Goal: Use online tool/utility: Use online tool/utility

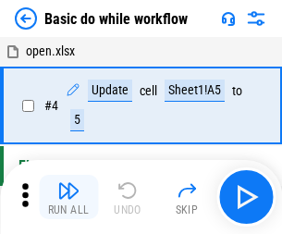
click at [68, 197] on img "button" at bounding box center [68, 190] width 22 height 22
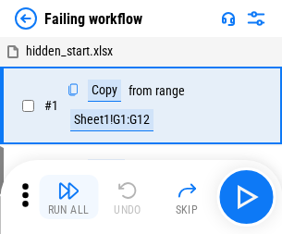
click at [68, 197] on img "button" at bounding box center [68, 190] width 22 height 22
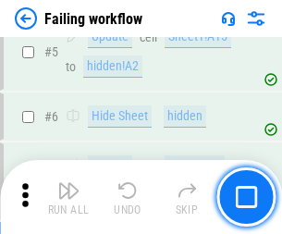
scroll to position [392, 0]
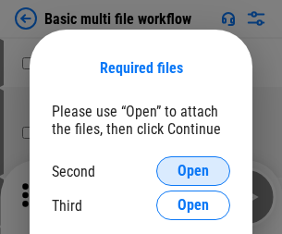
click at [193, 171] on span "Open" at bounding box center [192, 171] width 31 height 15
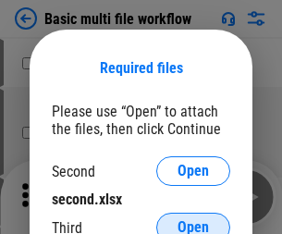
click at [193, 220] on span "Open" at bounding box center [192, 227] width 31 height 15
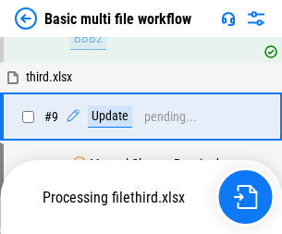
scroll to position [643, 0]
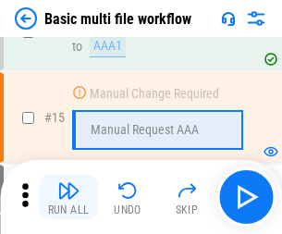
click at [68, 197] on img "button" at bounding box center [68, 190] width 22 height 22
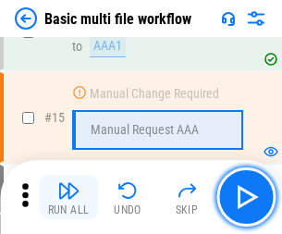
scroll to position [1230, 0]
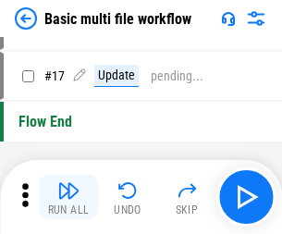
click at [68, 197] on img "button" at bounding box center [68, 190] width 22 height 22
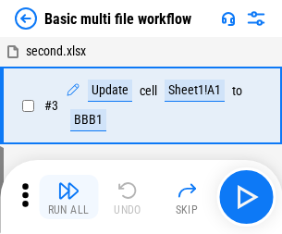
click at [68, 197] on img "button" at bounding box center [68, 190] width 22 height 22
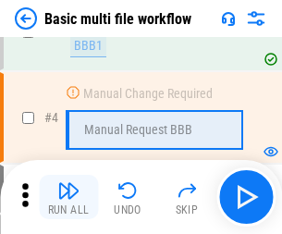
click at [68, 197] on img "button" at bounding box center [68, 190] width 22 height 22
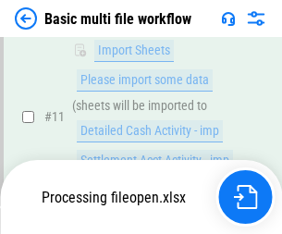
scroll to position [866, 0]
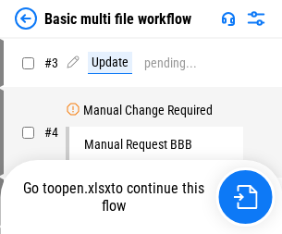
scroll to position [75, 0]
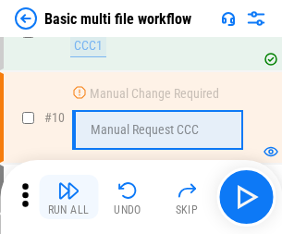
click at [68, 197] on img "button" at bounding box center [68, 190] width 22 height 22
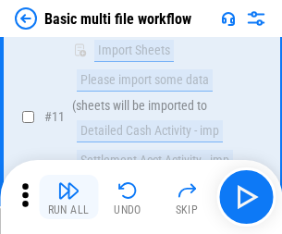
click at [68, 197] on img "button" at bounding box center [68, 190] width 22 height 22
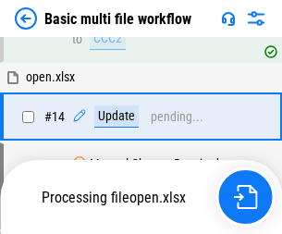
scroll to position [967, 0]
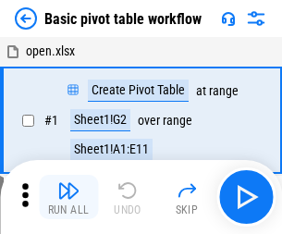
click at [68, 197] on img "button" at bounding box center [68, 190] width 22 height 22
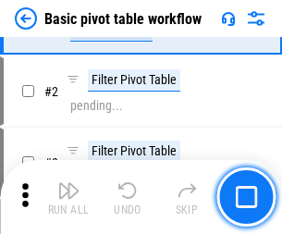
scroll to position [443, 0]
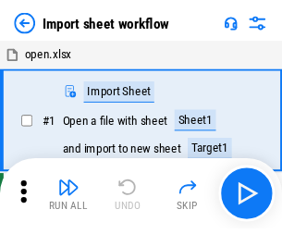
scroll to position [6, 0]
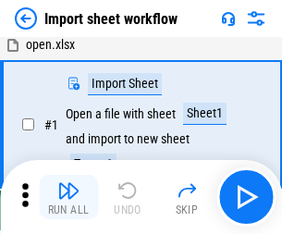
click at [68, 197] on img "button" at bounding box center [68, 190] width 22 height 22
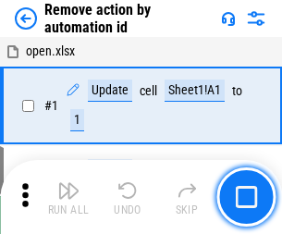
scroll to position [68, 0]
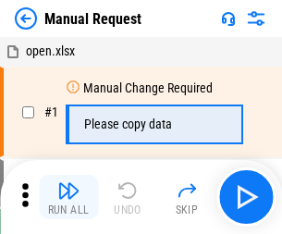
click at [68, 197] on img "button" at bounding box center [68, 190] width 22 height 22
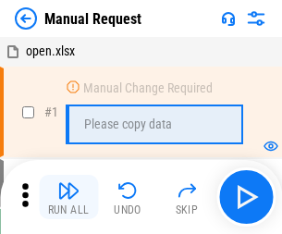
click at [68, 197] on img "button" at bounding box center [68, 190] width 22 height 22
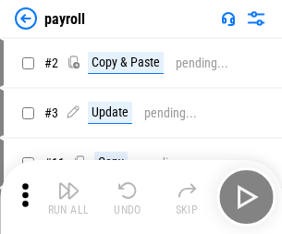
click at [68, 197] on img "button" at bounding box center [68, 190] width 22 height 22
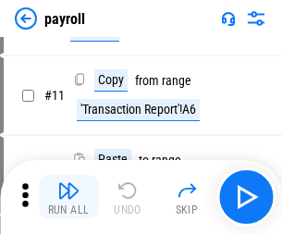
scroll to position [134, 0]
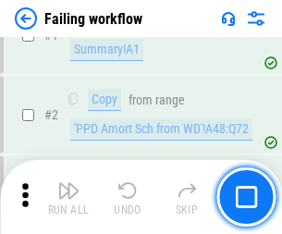
scroll to position [299, 0]
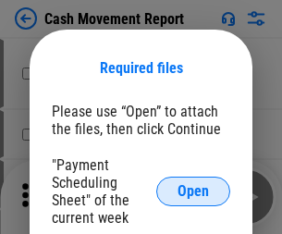
click at [193, 191] on span "Open" at bounding box center [192, 191] width 31 height 15
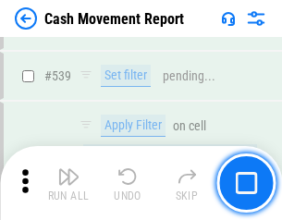
scroll to position [8204, 0]
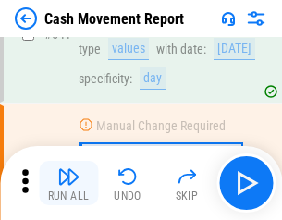
click at [68, 183] on img "button" at bounding box center [68, 176] width 22 height 22
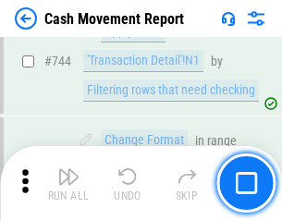
scroll to position [9845, 0]
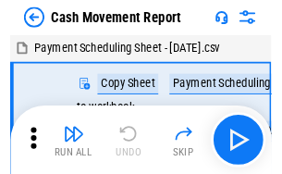
scroll to position [33, 0]
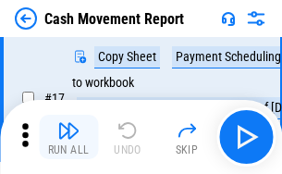
click at [68, 137] on img "button" at bounding box center [68, 130] width 22 height 22
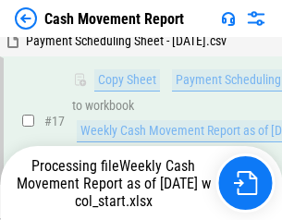
scroll to position [385, 0]
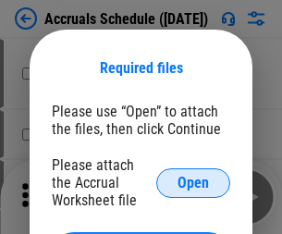
click at [193, 182] on span "Open" at bounding box center [192, 183] width 31 height 15
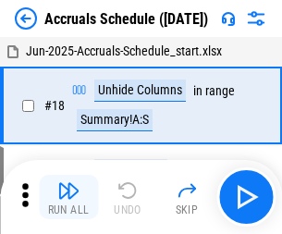
click at [68, 197] on img "button" at bounding box center [68, 190] width 22 height 22
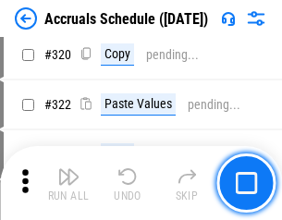
scroll to position [3438, 0]
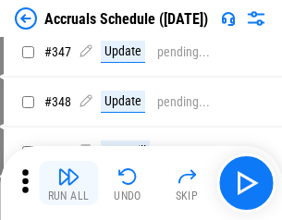
click at [68, 183] on img "button" at bounding box center [68, 176] width 22 height 22
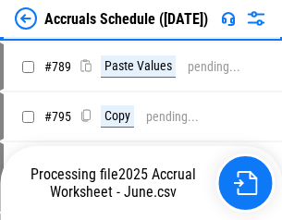
scroll to position [7765, 0]
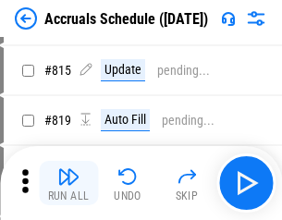
click at [68, 183] on img "button" at bounding box center [68, 176] width 22 height 22
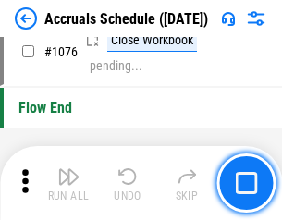
scroll to position [11071, 0]
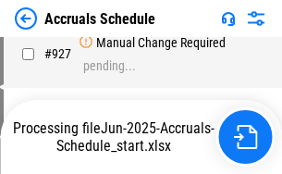
scroll to position [10167, 0]
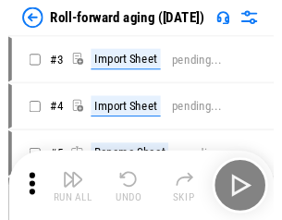
scroll to position [3, 0]
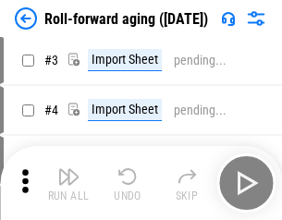
click at [68, 183] on img "button" at bounding box center [68, 176] width 22 height 22
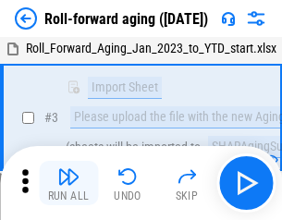
click at [68, 183] on img "button" at bounding box center [68, 176] width 22 height 22
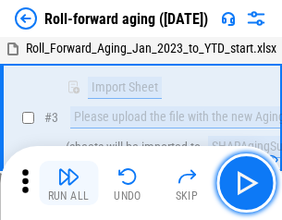
scroll to position [119, 0]
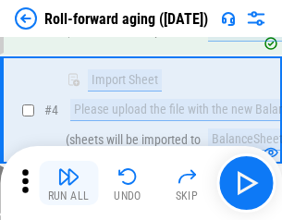
click at [68, 183] on img "button" at bounding box center [68, 176] width 22 height 22
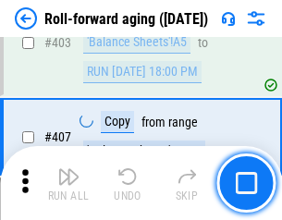
scroll to position [6410, 0]
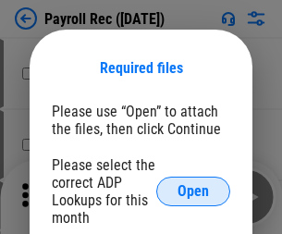
click at [193, 191] on span "Open" at bounding box center [192, 191] width 31 height 15
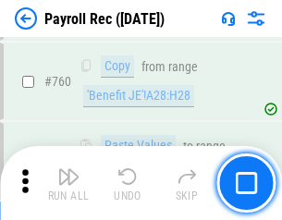
scroll to position [11180, 0]
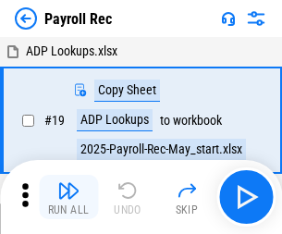
click at [68, 197] on img "button" at bounding box center [68, 190] width 22 height 22
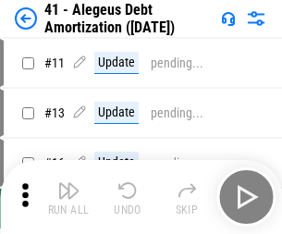
click at [68, 197] on img "button" at bounding box center [68, 190] width 22 height 22
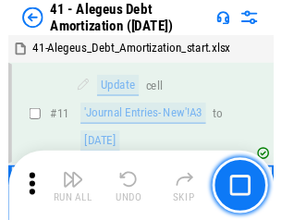
scroll to position [228, 0]
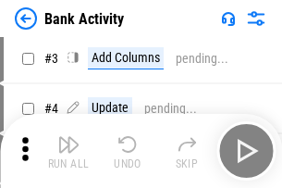
click at [68, 151] on img "button" at bounding box center [68, 144] width 22 height 22
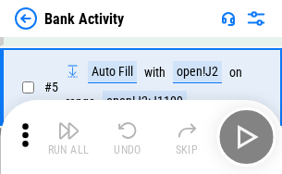
scroll to position [98, 0]
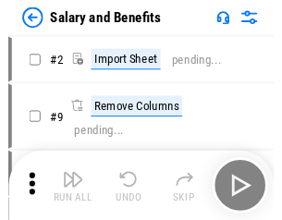
scroll to position [25, 0]
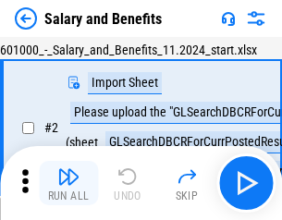
click at [68, 183] on img "button" at bounding box center [68, 176] width 22 height 22
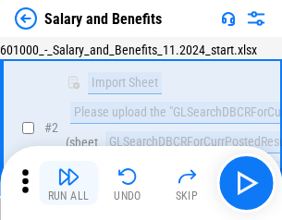
click at [68, 183] on img "button" at bounding box center [68, 176] width 22 height 22
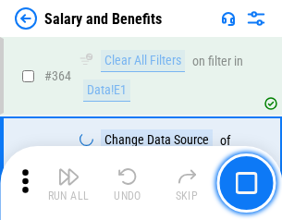
scroll to position [8705, 0]
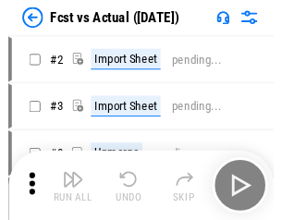
scroll to position [24, 0]
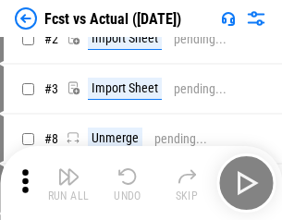
click at [68, 183] on img "button" at bounding box center [68, 176] width 22 height 22
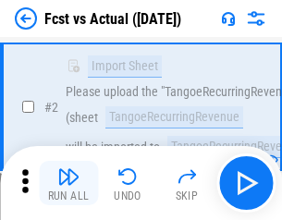
click at [68, 183] on img "button" at bounding box center [68, 176] width 22 height 22
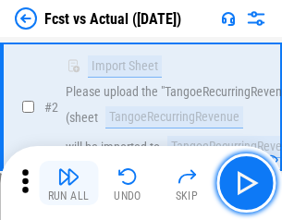
scroll to position [173, 0]
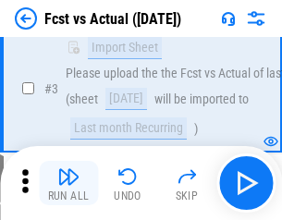
click at [68, 183] on img "button" at bounding box center [68, 176] width 22 height 22
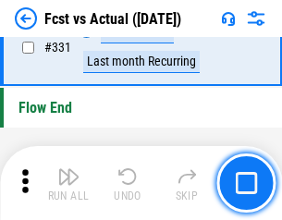
scroll to position [8848, 0]
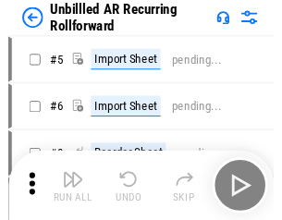
scroll to position [40, 0]
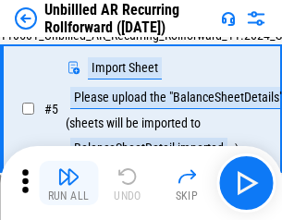
click at [68, 183] on img "button" at bounding box center [68, 176] width 22 height 22
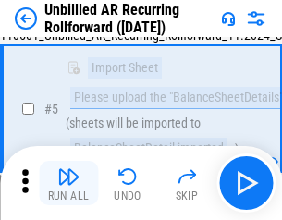
click at [68, 183] on img "button" at bounding box center [68, 176] width 22 height 22
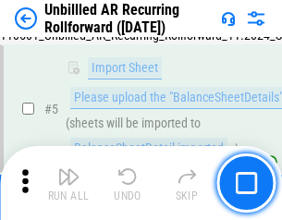
scroll to position [174, 0]
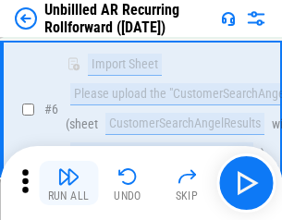
click at [68, 183] on img "button" at bounding box center [68, 176] width 22 height 22
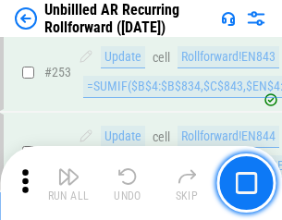
scroll to position [6279, 0]
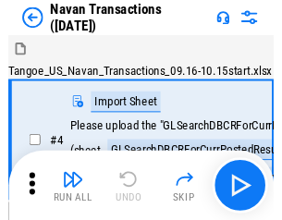
scroll to position [30, 0]
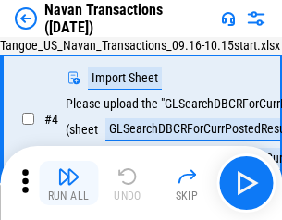
click at [68, 183] on img "button" at bounding box center [68, 176] width 22 height 22
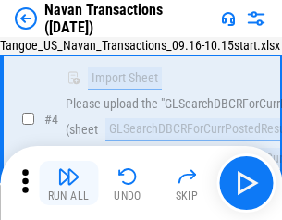
click at [68, 183] on img "button" at bounding box center [68, 176] width 22 height 22
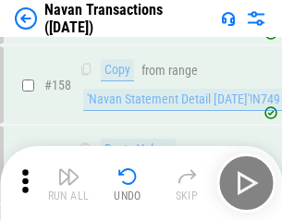
scroll to position [5993, 0]
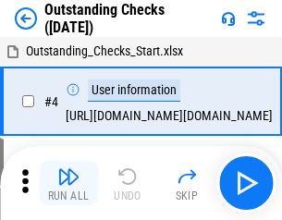
click at [68, 183] on img "button" at bounding box center [68, 176] width 22 height 22
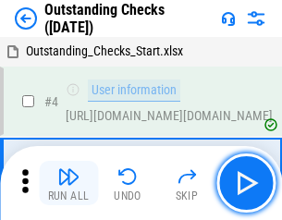
scroll to position [78, 0]
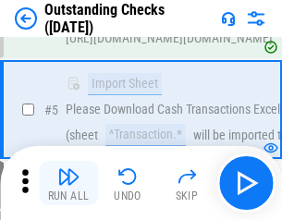
click at [68, 183] on img "button" at bounding box center [68, 176] width 22 height 22
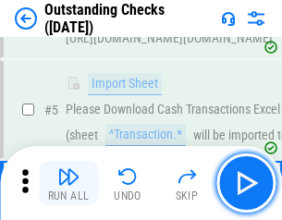
scroll to position [193, 0]
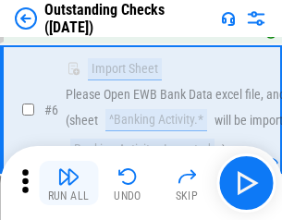
click at [68, 183] on img "button" at bounding box center [68, 176] width 22 height 22
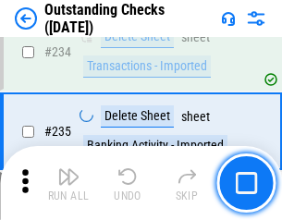
scroll to position [5613, 0]
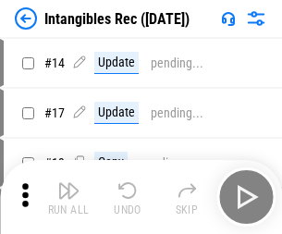
click at [68, 197] on img "button" at bounding box center [68, 190] width 22 height 22
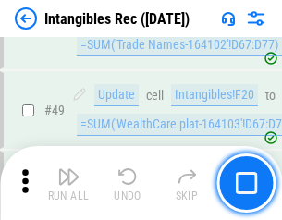
scroll to position [720, 0]
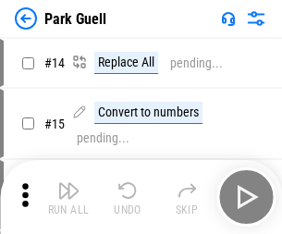
click at [68, 183] on img "button" at bounding box center [68, 190] width 22 height 22
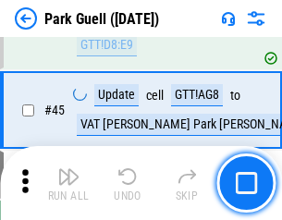
scroll to position [2312, 0]
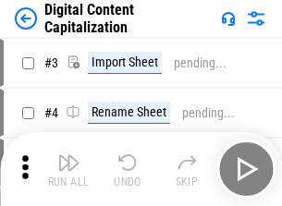
click at [68, 155] on img "button" at bounding box center [68, 163] width 22 height 22
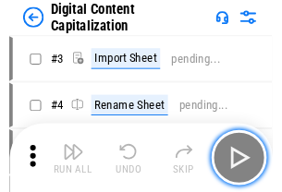
scroll to position [54, 0]
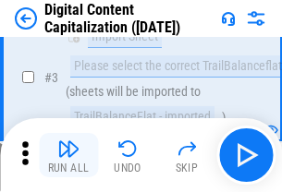
click at [68, 155] on img "button" at bounding box center [68, 149] width 22 height 22
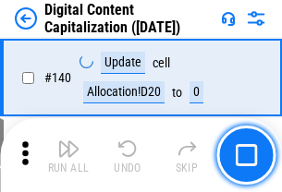
scroll to position [1960, 0]
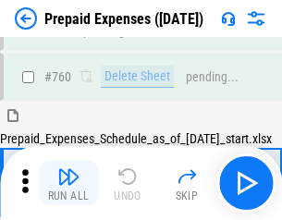
click at [68, 183] on img "button" at bounding box center [68, 176] width 22 height 22
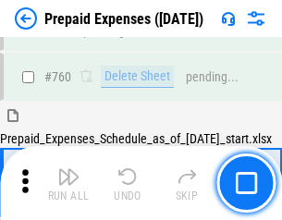
scroll to position [5123, 0]
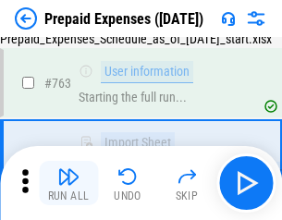
click at [68, 183] on img "button" at bounding box center [68, 176] width 22 height 22
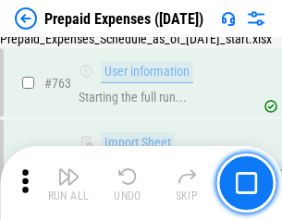
scroll to position [5232, 0]
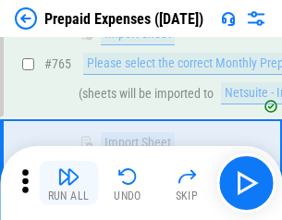
click at [68, 183] on img "button" at bounding box center [68, 176] width 22 height 22
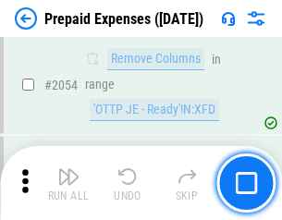
scroll to position [19322, 0]
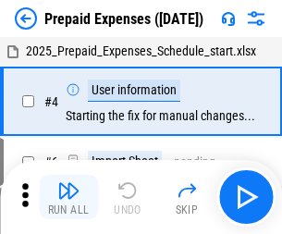
click at [68, 197] on img "button" at bounding box center [68, 190] width 22 height 22
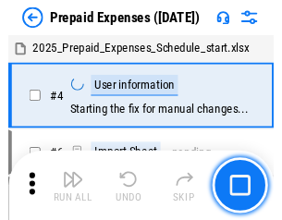
scroll to position [81, 0]
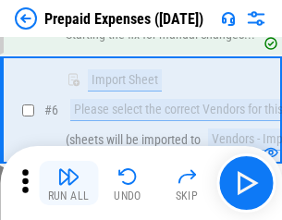
click at [68, 183] on img "button" at bounding box center [68, 176] width 22 height 22
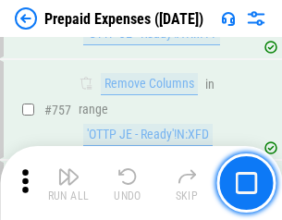
scroll to position [6586, 0]
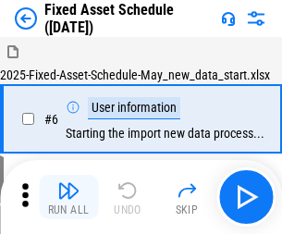
click at [68, 197] on img "button" at bounding box center [68, 190] width 22 height 22
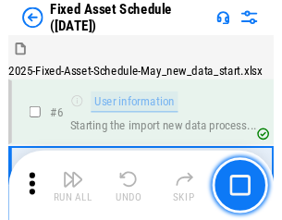
scroll to position [100, 0]
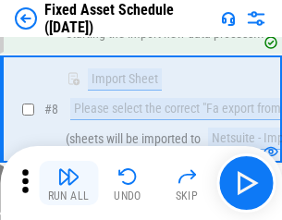
click at [68, 183] on img "button" at bounding box center [68, 176] width 22 height 22
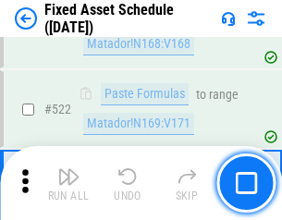
scroll to position [6425, 0]
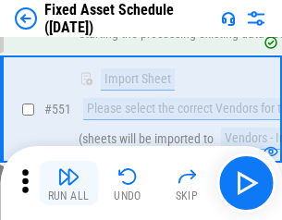
click at [68, 183] on img "button" at bounding box center [68, 176] width 22 height 22
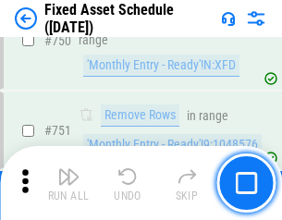
scroll to position [9012, 0]
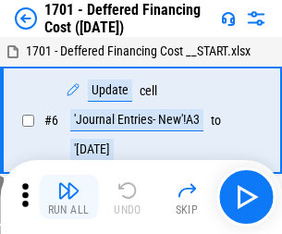
click at [68, 197] on img "button" at bounding box center [68, 190] width 22 height 22
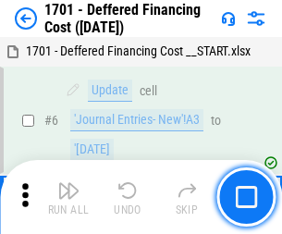
scroll to position [222, 0]
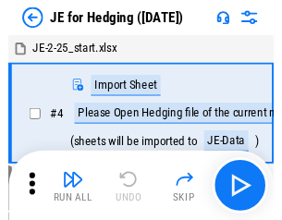
scroll to position [3, 0]
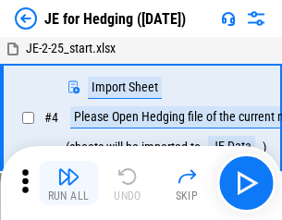
click at [68, 183] on img "button" at bounding box center [68, 176] width 22 height 22
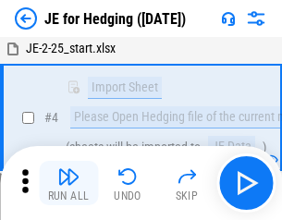
click at [68, 183] on img "button" at bounding box center [68, 176] width 22 height 22
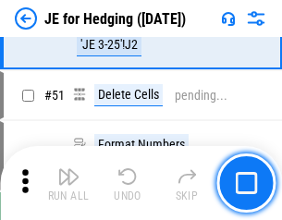
scroll to position [1197, 0]
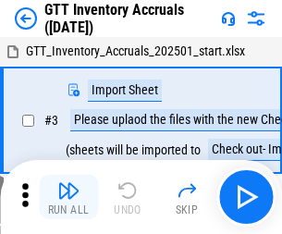
click at [68, 183] on img "button" at bounding box center [68, 190] width 22 height 22
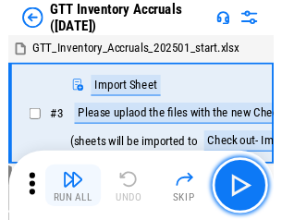
scroll to position [3, 0]
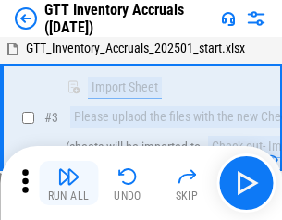
click at [68, 183] on img "button" at bounding box center [68, 176] width 22 height 22
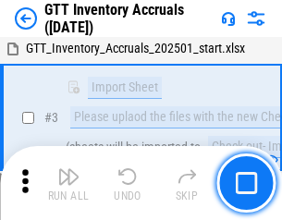
scroll to position [119, 0]
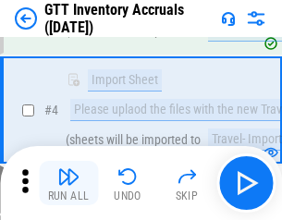
click at [68, 183] on img "button" at bounding box center [68, 176] width 22 height 22
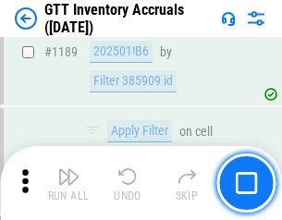
scroll to position [15095, 0]
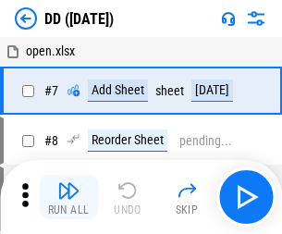
click at [68, 197] on img "button" at bounding box center [68, 190] width 22 height 22
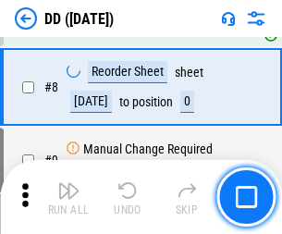
scroll to position [178, 0]
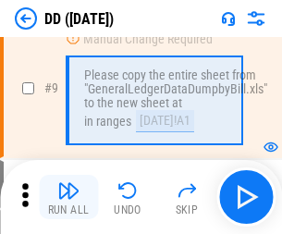
click at [68, 197] on img "button" at bounding box center [68, 190] width 22 height 22
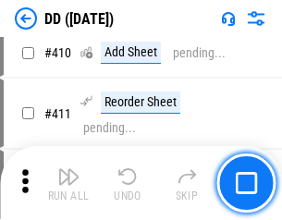
scroll to position [8271, 0]
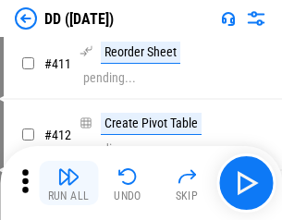
click at [68, 183] on img "button" at bounding box center [68, 176] width 22 height 22
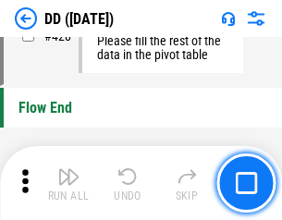
scroll to position [8847, 0]
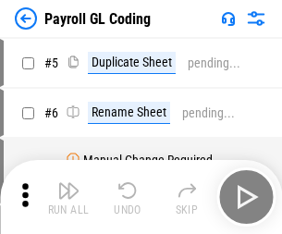
click at [68, 197] on img "button" at bounding box center [68, 190] width 22 height 22
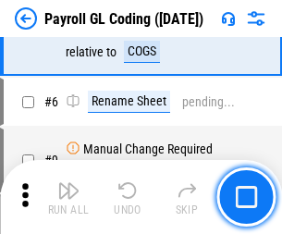
scroll to position [222, 0]
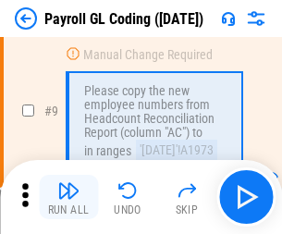
click at [68, 197] on img "button" at bounding box center [68, 190] width 22 height 22
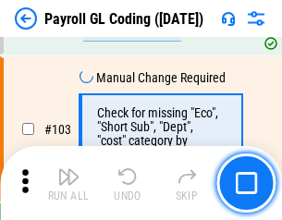
scroll to position [4337, 0]
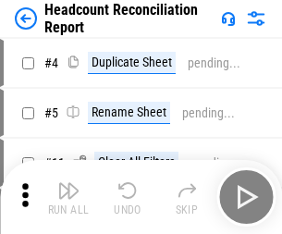
click at [68, 197] on img "button" at bounding box center [68, 190] width 22 height 22
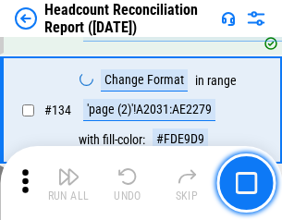
scroll to position [2222, 0]
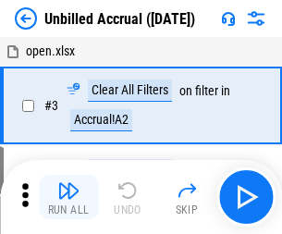
click at [68, 197] on img "button" at bounding box center [68, 190] width 22 height 22
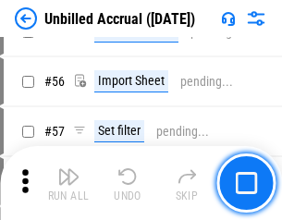
scroll to position [1930, 0]
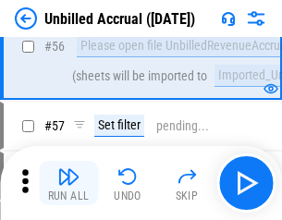
click at [68, 183] on img "button" at bounding box center [68, 176] width 22 height 22
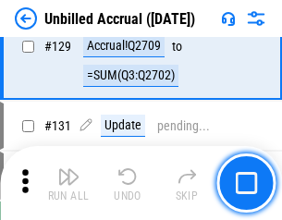
scroll to position [5506, 0]
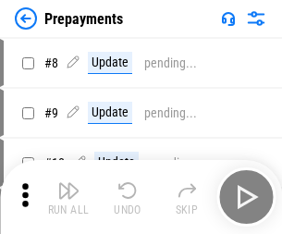
click at [68, 197] on img "button" at bounding box center [68, 190] width 22 height 22
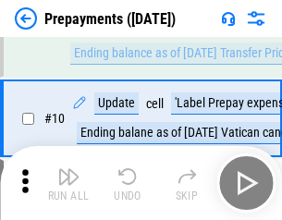
scroll to position [116, 0]
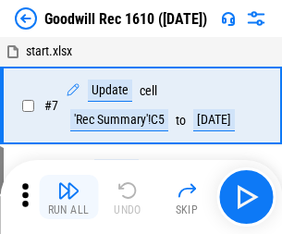
click at [68, 197] on img "button" at bounding box center [68, 190] width 22 height 22
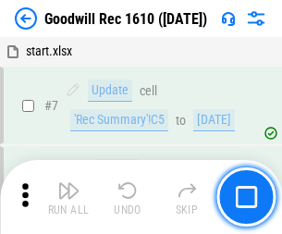
scroll to position [316, 0]
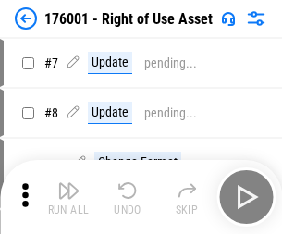
click at [68, 197] on img "button" at bounding box center [68, 190] width 22 height 22
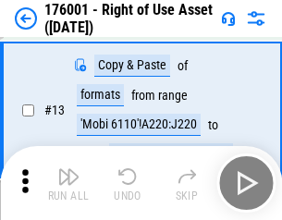
scroll to position [119, 0]
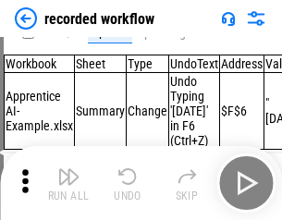
click at [68, 183] on img "button" at bounding box center [68, 176] width 22 height 22
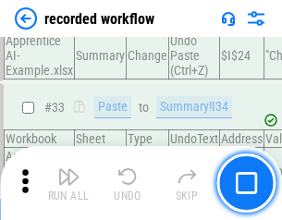
scroll to position [5778, 0]
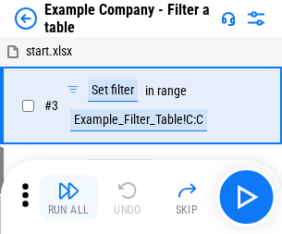
click at [68, 197] on img "button" at bounding box center [68, 190] width 22 height 22
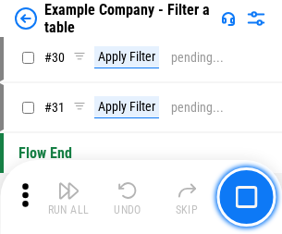
scroll to position [1691, 0]
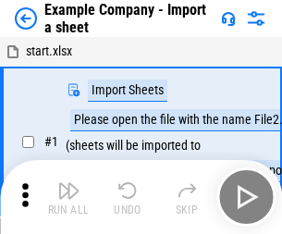
click at [68, 183] on img "button" at bounding box center [68, 190] width 22 height 22
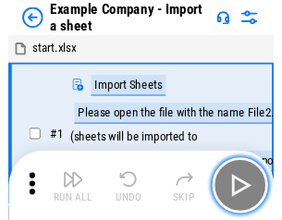
scroll to position [29, 0]
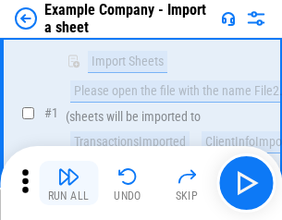
click at [68, 183] on img "button" at bounding box center [68, 176] width 22 height 22
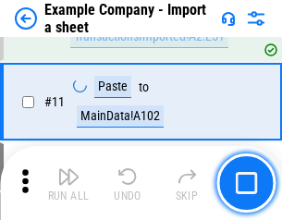
scroll to position [409, 0]
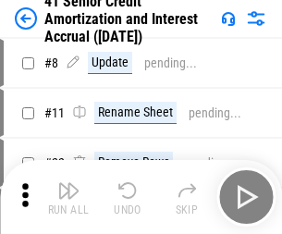
click at [68, 183] on img "button" at bounding box center [68, 190] width 22 height 22
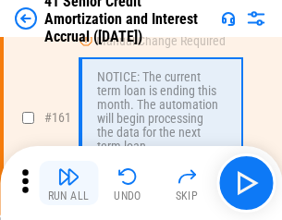
click at [68, 183] on img "button" at bounding box center [68, 176] width 22 height 22
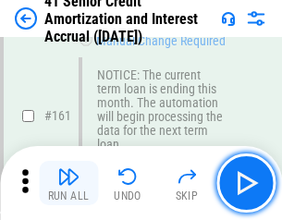
scroll to position [1977, 0]
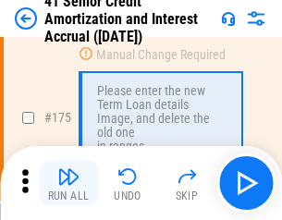
click at [68, 183] on img "button" at bounding box center [68, 176] width 22 height 22
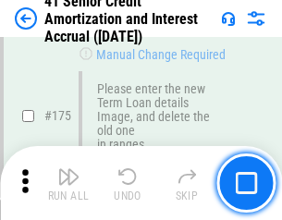
scroll to position [2165, 0]
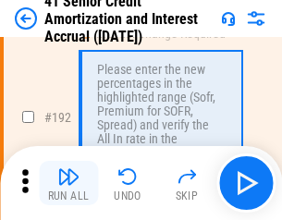
click at [68, 183] on img "button" at bounding box center [68, 176] width 22 height 22
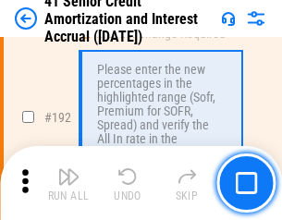
scroll to position [2359, 0]
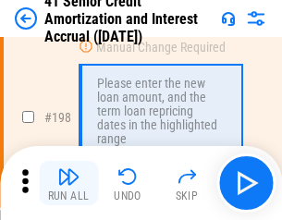
click at [68, 183] on img "button" at bounding box center [68, 176] width 22 height 22
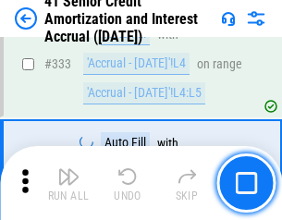
scroll to position [4722, 0]
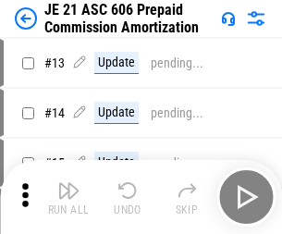
click at [68, 183] on img "button" at bounding box center [68, 190] width 22 height 22
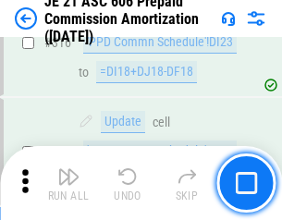
scroll to position [3451, 0]
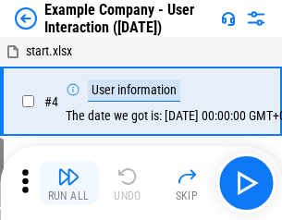
click at [68, 183] on img "button" at bounding box center [68, 176] width 22 height 22
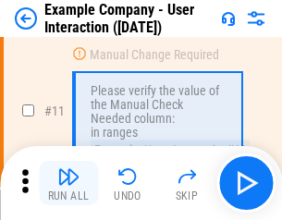
click at [68, 183] on img "button" at bounding box center [68, 176] width 22 height 22
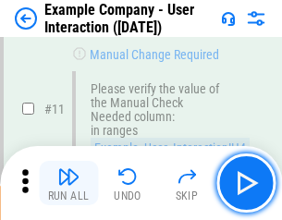
scroll to position [400, 0]
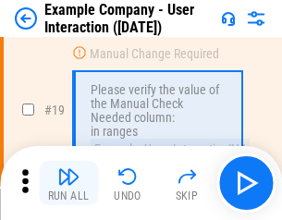
click at [68, 183] on img "button" at bounding box center [68, 176] width 22 height 22
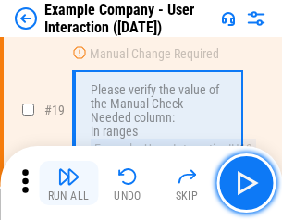
click at [68, 183] on img "button" at bounding box center [68, 176] width 22 height 22
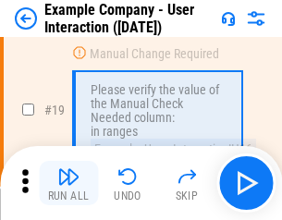
click at [68, 183] on img "button" at bounding box center [68, 176] width 22 height 22
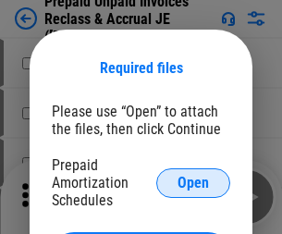
click at [193, 182] on span "Open" at bounding box center [192, 183] width 31 height 15
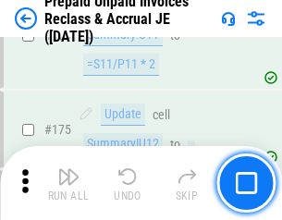
scroll to position [2496, 0]
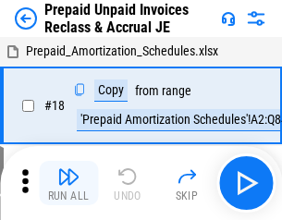
click at [68, 183] on img "button" at bounding box center [68, 176] width 22 height 22
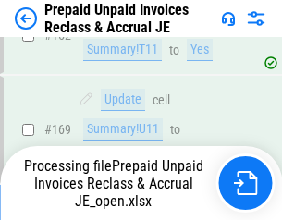
scroll to position [1608, 0]
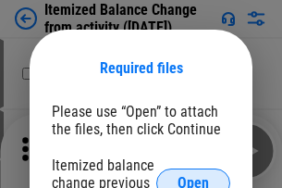
click at [193, 176] on span "Open" at bounding box center [192, 183] width 31 height 15
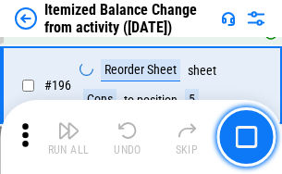
scroll to position [3558, 0]
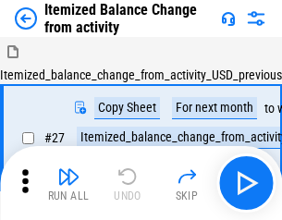
scroll to position [29, 0]
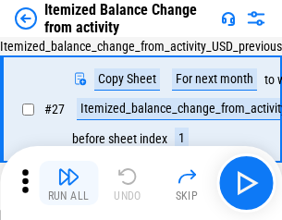
click at [68, 183] on img "button" at bounding box center [68, 176] width 22 height 22
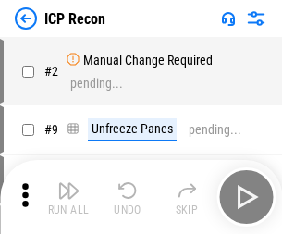
scroll to position [8, 0]
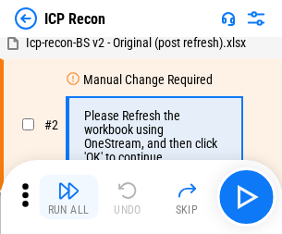
click at [68, 197] on img "button" at bounding box center [68, 190] width 22 height 22
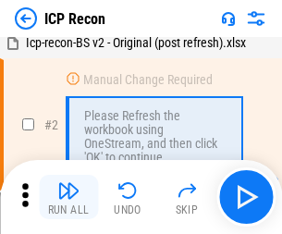
click at [68, 197] on img "button" at bounding box center [68, 190] width 22 height 22
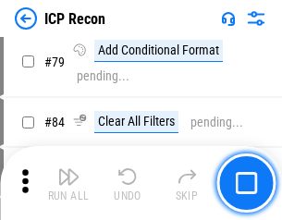
scroll to position [1812, 0]
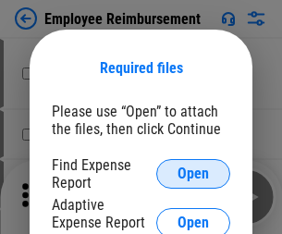
click at [193, 174] on span "Open" at bounding box center [192, 173] width 31 height 15
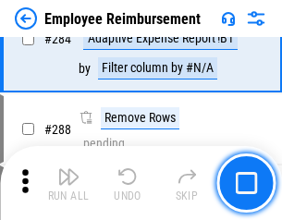
scroll to position [5024, 0]
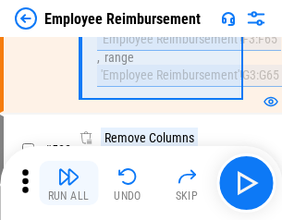
click at [68, 183] on img "button" at bounding box center [68, 176] width 22 height 22
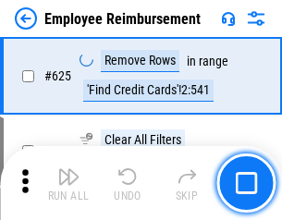
scroll to position [11067, 0]
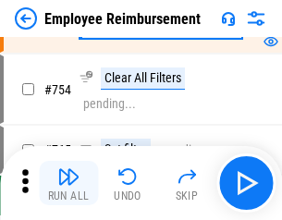
click at [68, 183] on img "button" at bounding box center [68, 176] width 22 height 22
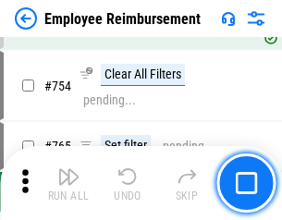
scroll to position [12969, 0]
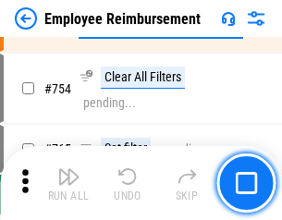
click at [68, 183] on img "button" at bounding box center [68, 176] width 22 height 22
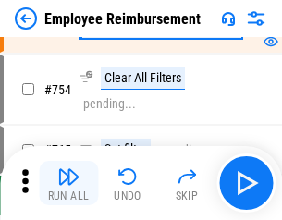
click at [68, 183] on img "button" at bounding box center [68, 176] width 22 height 22
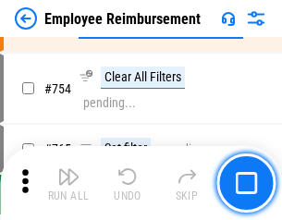
click at [68, 183] on img "button" at bounding box center [68, 176] width 22 height 22
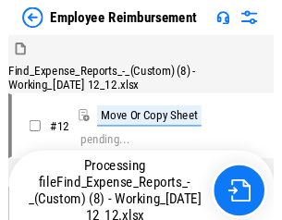
scroll to position [63, 0]
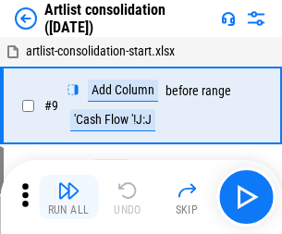
click at [68, 197] on img "button" at bounding box center [68, 190] width 22 height 22
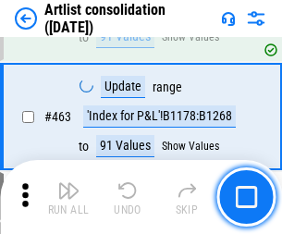
scroll to position [8094, 0]
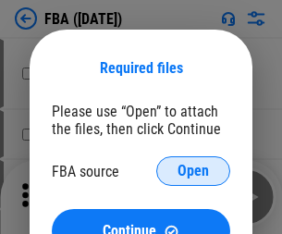
click at [193, 171] on span "Open" at bounding box center [192, 171] width 31 height 15
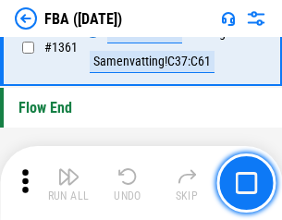
scroll to position [19852, 0]
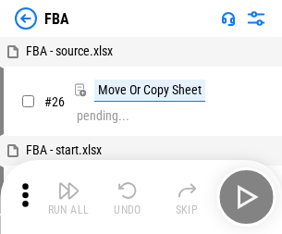
scroll to position [18, 0]
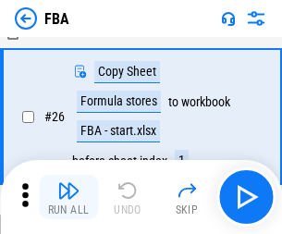
click at [68, 197] on img "button" at bounding box center [68, 190] width 22 height 22
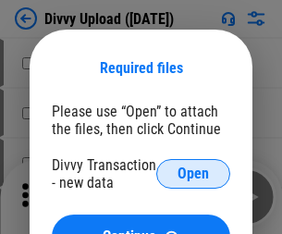
click at [193, 174] on span "Open" at bounding box center [192, 173] width 31 height 15
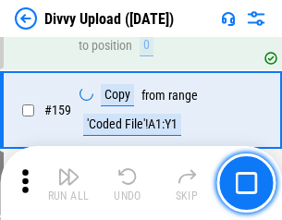
scroll to position [1914, 0]
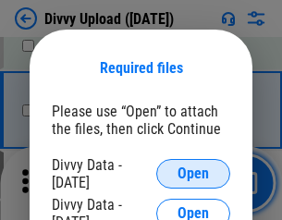
click at [193, 174] on span "Open" at bounding box center [192, 173] width 31 height 15
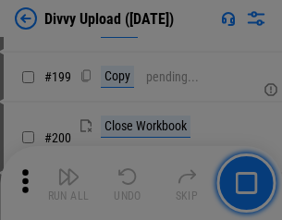
scroll to position [2688, 0]
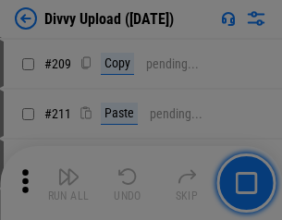
scroll to position [3140, 0]
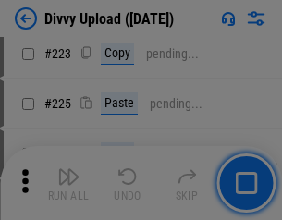
scroll to position [3689, 0]
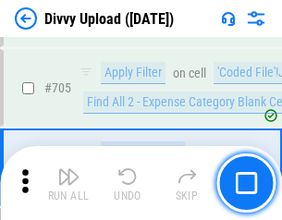
scroll to position [12645, 0]
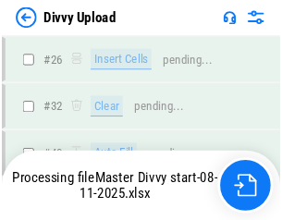
scroll to position [1914, 0]
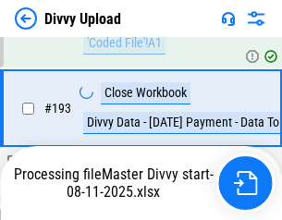
scroll to position [2476, 0]
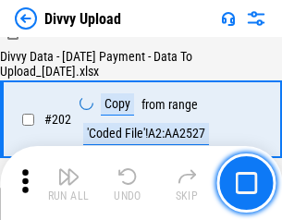
scroll to position [2991, 0]
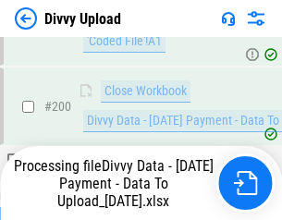
scroll to position [2884, 0]
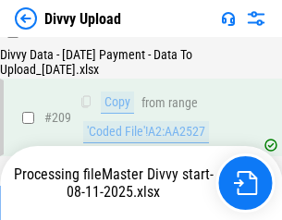
scroll to position [3399, 0]
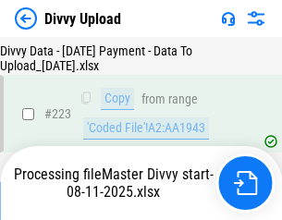
scroll to position [4214, 0]
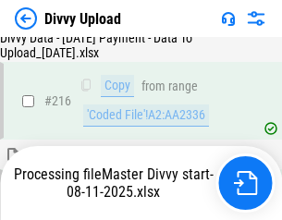
scroll to position [3900, 0]
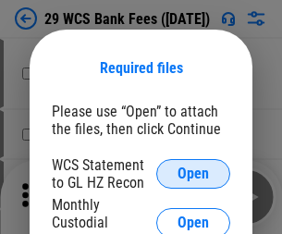
click at [193, 174] on span "Open" at bounding box center [192, 173] width 31 height 15
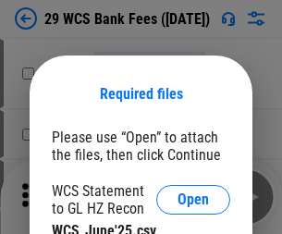
scroll to position [26, 0]
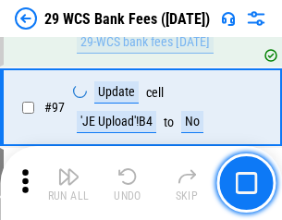
scroll to position [1801, 0]
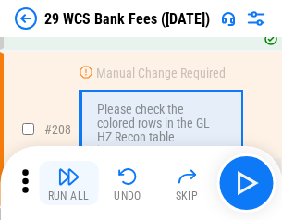
click at [68, 183] on img "button" at bounding box center [68, 176] width 22 height 22
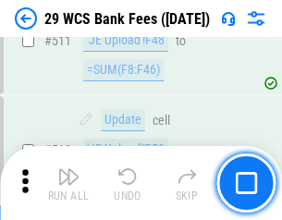
scroll to position [9300, 0]
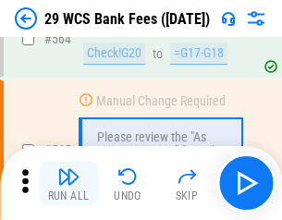
click at [68, 183] on img "button" at bounding box center [68, 176] width 22 height 22
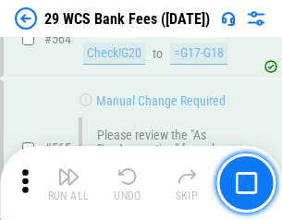
scroll to position [9997, 0]
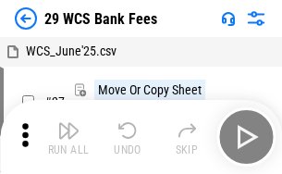
scroll to position [33, 0]
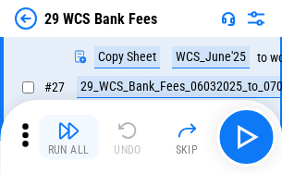
click at [68, 137] on img "button" at bounding box center [68, 130] width 22 height 22
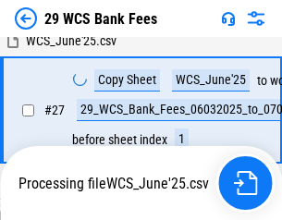
scroll to position [369, 0]
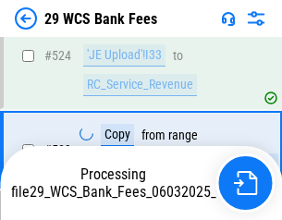
scroll to position [9869, 0]
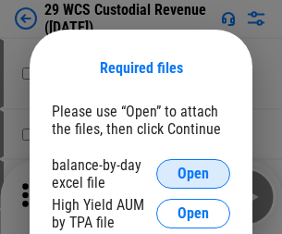
click at [193, 174] on span "Open" at bounding box center [192, 173] width 31 height 15
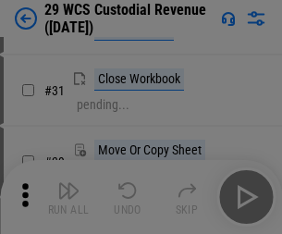
scroll to position [397, 0]
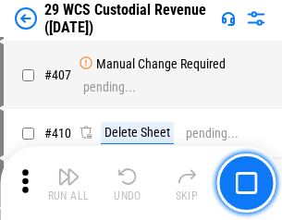
scroll to position [8562, 0]
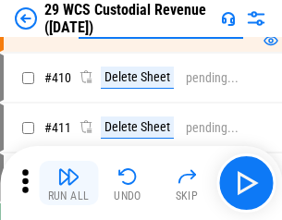
click at [68, 183] on img "button" at bounding box center [68, 176] width 22 height 22
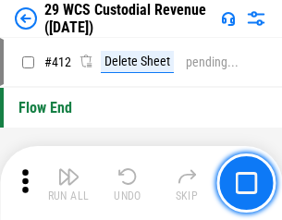
scroll to position [8828, 0]
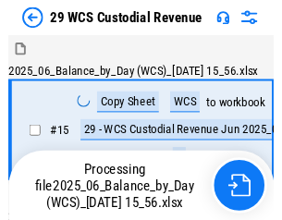
scroll to position [44, 0]
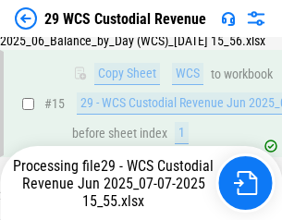
scroll to position [419, 0]
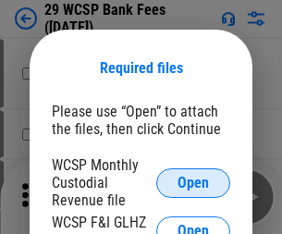
click at [193, 182] on span "Open" at bounding box center [192, 183] width 31 height 15
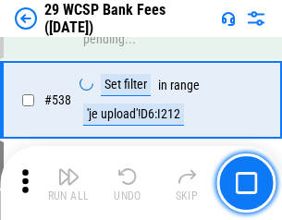
scroll to position [7102, 0]
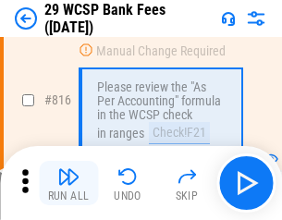
click at [68, 183] on img "button" at bounding box center [68, 176] width 22 height 22
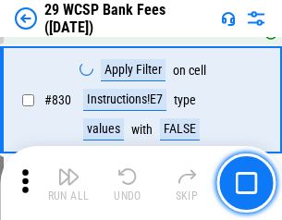
scroll to position [11728, 0]
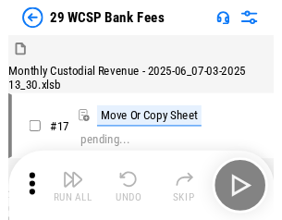
scroll to position [44, 0]
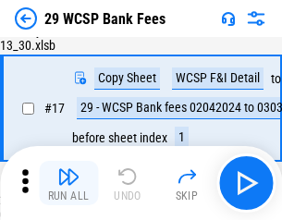
click at [68, 183] on img "button" at bounding box center [68, 176] width 22 height 22
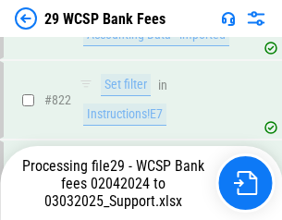
scroll to position [11707, 0]
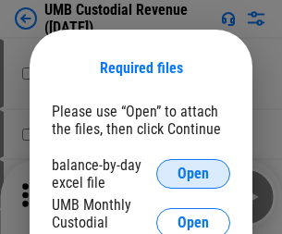
click at [193, 174] on span "Open" at bounding box center [192, 173] width 31 height 15
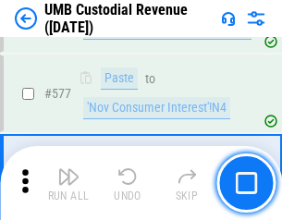
scroll to position [8621, 0]
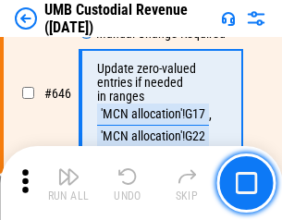
click at [68, 183] on img "button" at bounding box center [68, 176] width 22 height 22
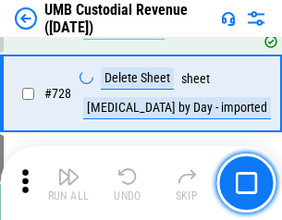
scroll to position [11403, 0]
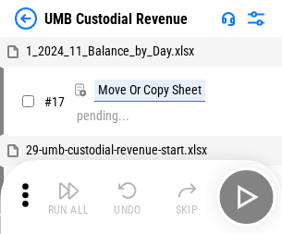
scroll to position [14, 0]
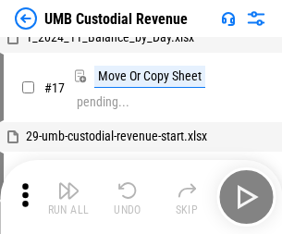
click at [68, 197] on img "button" at bounding box center [68, 190] width 22 height 22
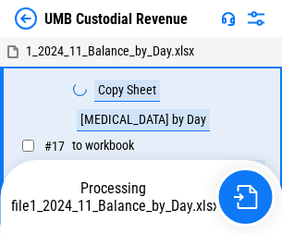
scroll to position [14, 0]
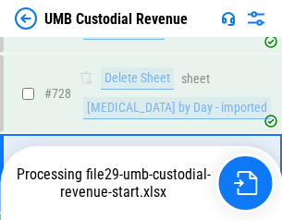
scroll to position [11360, 0]
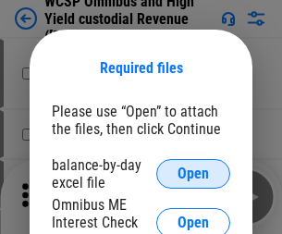
click at [193, 174] on span "Open" at bounding box center [192, 173] width 31 height 15
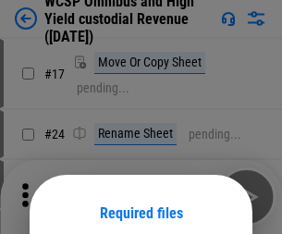
scroll to position [145, 0]
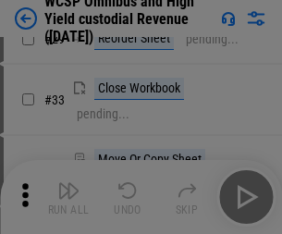
scroll to position [422, 0]
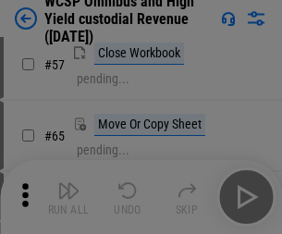
scroll to position [806, 0]
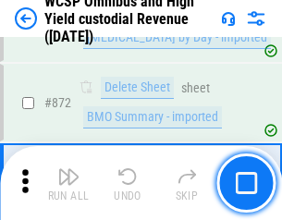
scroll to position [15644, 0]
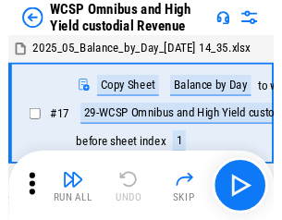
scroll to position [10, 0]
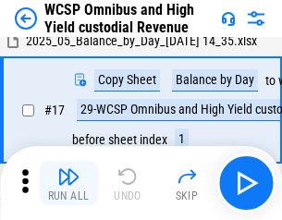
click at [68, 183] on img "button" at bounding box center [68, 176] width 22 height 22
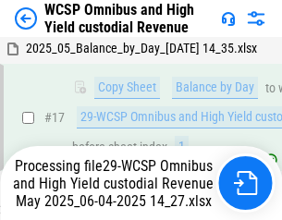
scroll to position [290, 0]
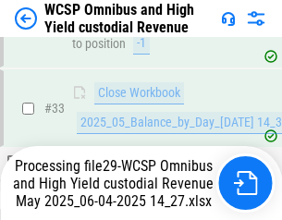
scroll to position [821, 0]
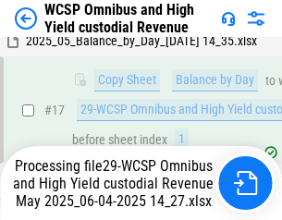
scroll to position [385, 0]
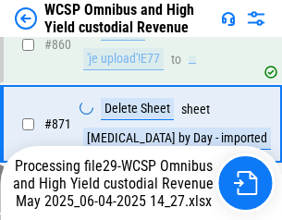
scroll to position [15602, 0]
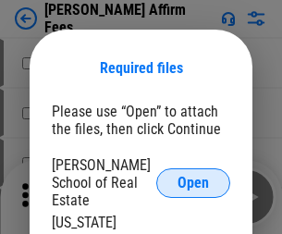
click at [193, 176] on span "Open" at bounding box center [192, 183] width 31 height 15
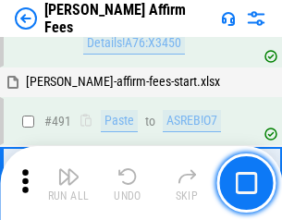
scroll to position [5026, 0]
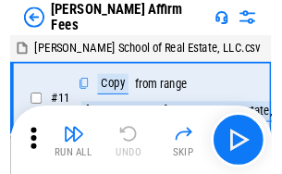
scroll to position [18, 0]
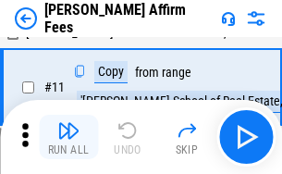
click at [68, 137] on img "button" at bounding box center [68, 130] width 22 height 22
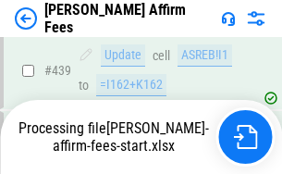
scroll to position [4848, 0]
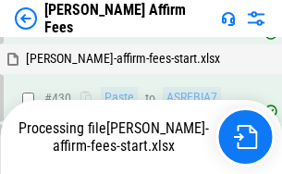
scroll to position [4955, 0]
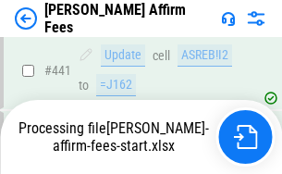
scroll to position [4848, 0]
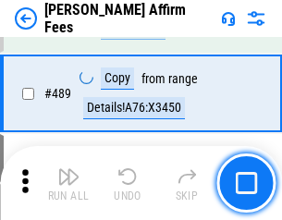
scroll to position [4825, 0]
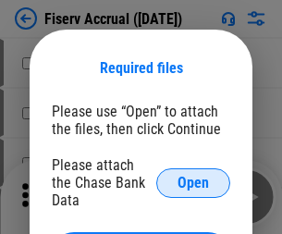
click at [193, 176] on span "Open" at bounding box center [192, 183] width 31 height 15
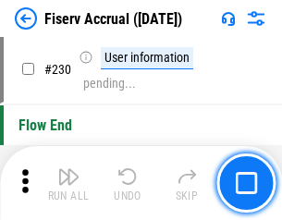
scroll to position [5857, 0]
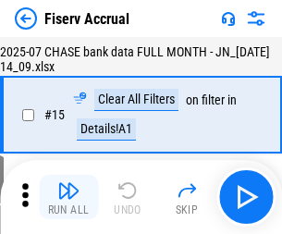
click at [68, 197] on img "button" at bounding box center [68, 190] width 22 height 22
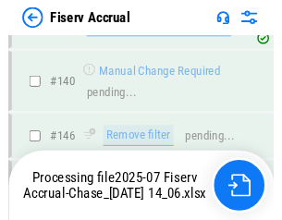
scroll to position [4279, 0]
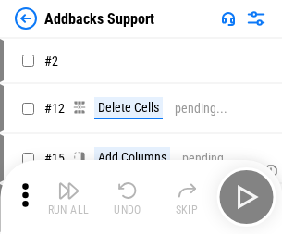
click at [68, 183] on img "button" at bounding box center [68, 190] width 22 height 22
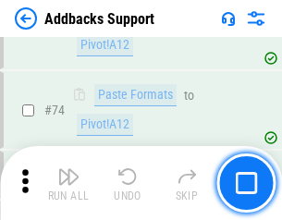
scroll to position [1346, 0]
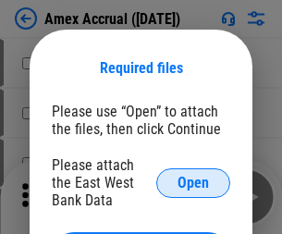
click at [193, 182] on span "Open" at bounding box center [192, 183] width 31 height 15
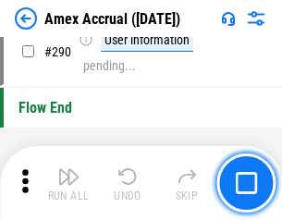
scroll to position [5756, 0]
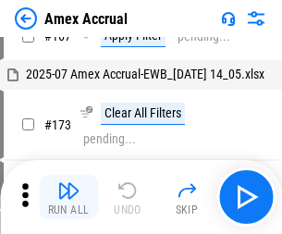
click at [68, 197] on img "button" at bounding box center [68, 190] width 22 height 22
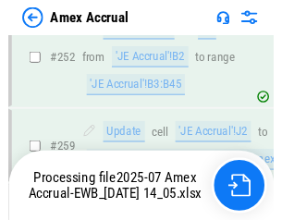
scroll to position [4910, 0]
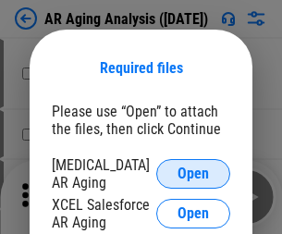
click at [193, 171] on span "Open" at bounding box center [192, 173] width 31 height 15
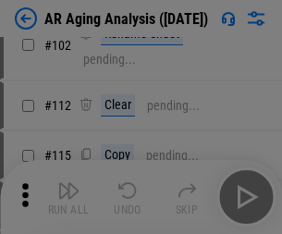
scroll to position [254, 0]
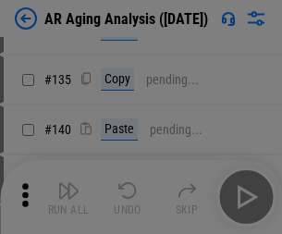
scroll to position [556, 0]
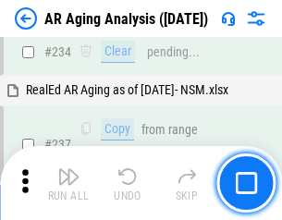
scroll to position [2865, 0]
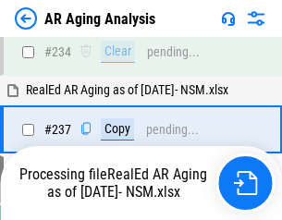
scroll to position [2844, 0]
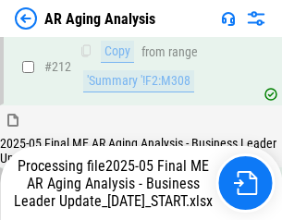
scroll to position [2844, 0]
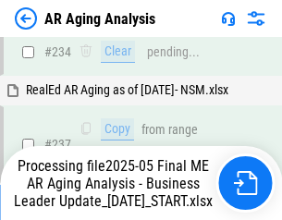
scroll to position [2844, 0]
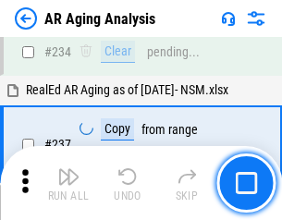
scroll to position [2844, 0]
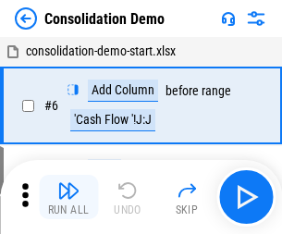
click at [68, 197] on img "button" at bounding box center [68, 190] width 22 height 22
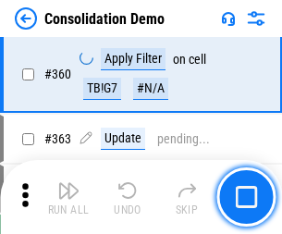
scroll to position [6195, 0]
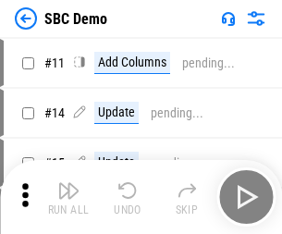
click at [68, 197] on img "button" at bounding box center [68, 190] width 22 height 22
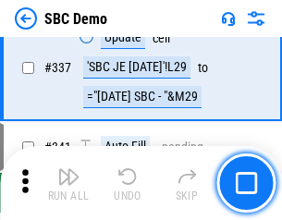
scroll to position [4863, 0]
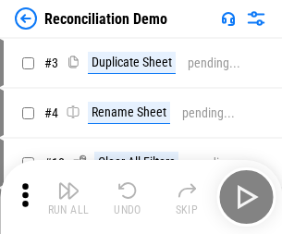
click at [68, 197] on img "button" at bounding box center [68, 190] width 22 height 22
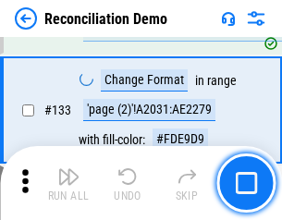
scroll to position [2195, 0]
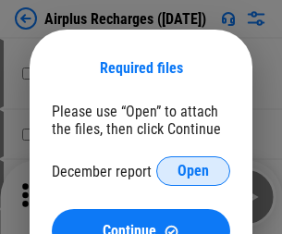
click at [193, 171] on span "Open" at bounding box center [192, 171] width 31 height 15
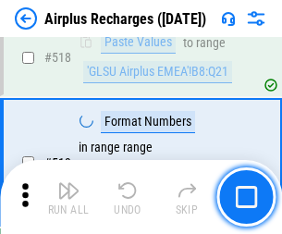
scroll to position [7954, 0]
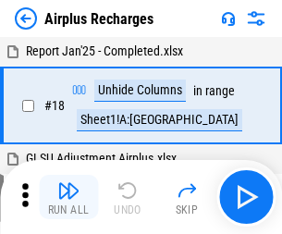
click at [68, 197] on img "button" at bounding box center [68, 190] width 22 height 22
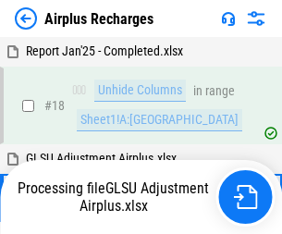
scroll to position [81, 0]
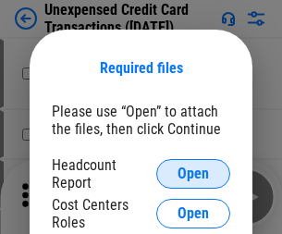
click at [193, 174] on span "Open" at bounding box center [192, 173] width 31 height 15
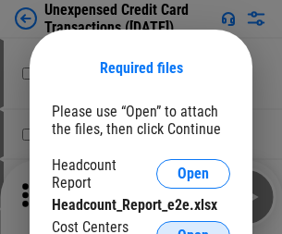
click at [193, 228] on span "Open" at bounding box center [192, 235] width 31 height 15
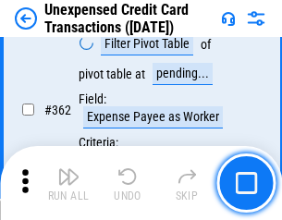
scroll to position [4754, 0]
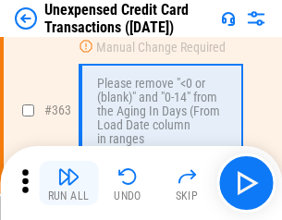
click at [68, 183] on img "button" at bounding box center [68, 176] width 22 height 22
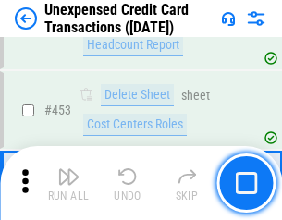
scroll to position [6305, 0]
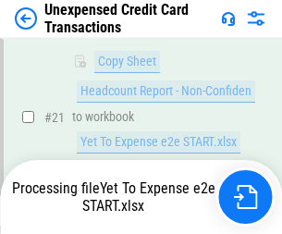
scroll to position [395, 0]
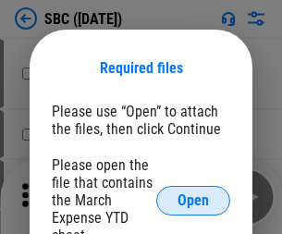
click at [193, 200] on span "Open" at bounding box center [192, 200] width 31 height 15
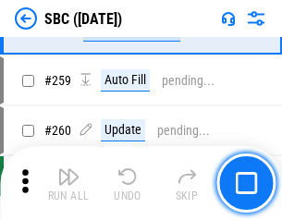
scroll to position [3612, 0]
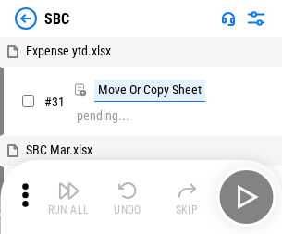
scroll to position [18, 0]
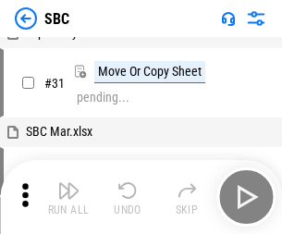
click at [68, 197] on img "button" at bounding box center [68, 190] width 22 height 22
